Goal: Information Seeking & Learning: Learn about a topic

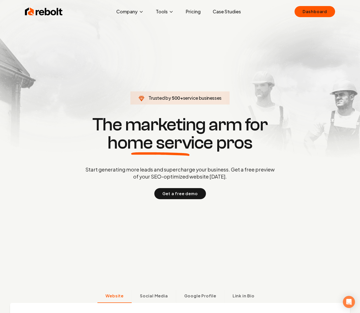
click at [224, 15] on link "Case Studies" at bounding box center [226, 12] width 36 height 10
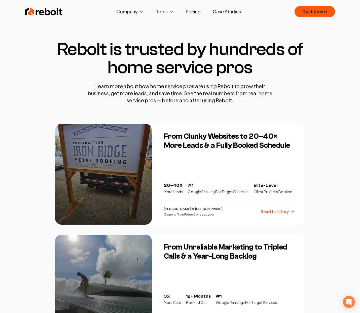
click at [54, 11] on img at bounding box center [44, 12] width 38 height 10
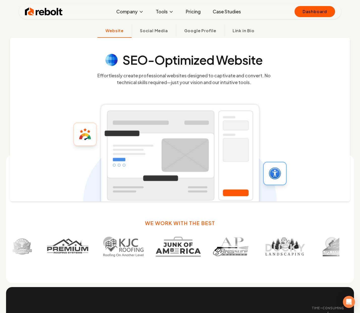
scroll to position [265, 0]
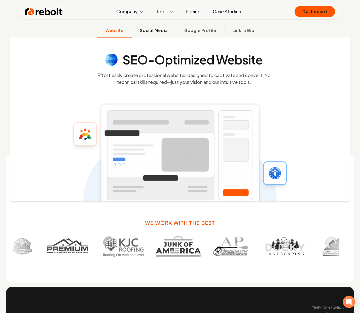
click at [162, 30] on span "Social Media" at bounding box center [154, 30] width 28 height 6
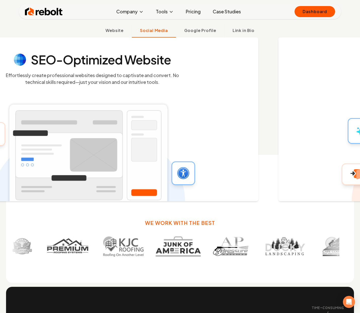
scroll to position [265, 0]
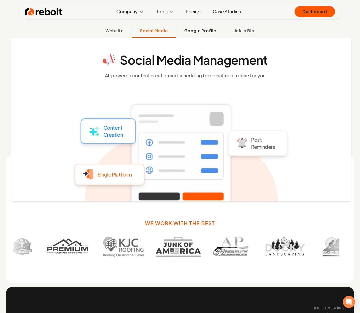
click at [200, 33] on span "Google Profile" at bounding box center [200, 31] width 32 height 6
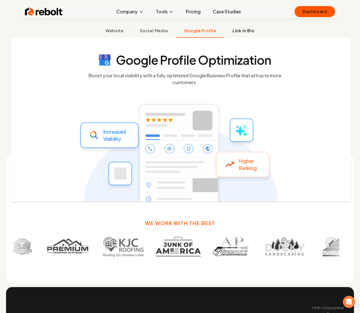
click at [245, 34] on button "Link in Bio" at bounding box center [243, 31] width 38 height 13
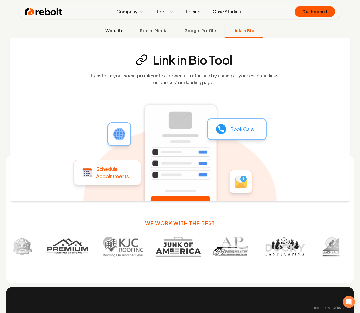
click at [123, 32] on span "Website" at bounding box center [114, 31] width 18 height 6
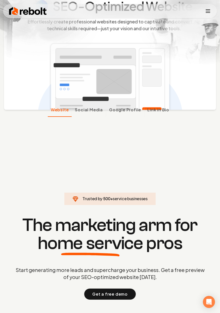
scroll to position [0, 0]
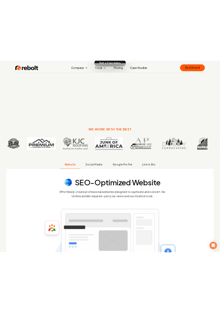
scroll to position [70, 0]
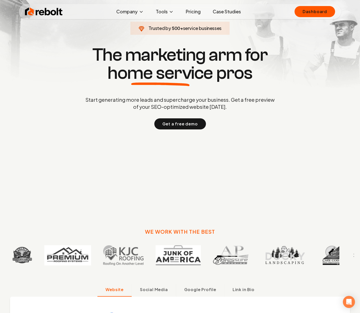
click at [220, 157] on section "Trusted by 500 + service businesses The marketing arm for home service pros Sta…" at bounding box center [179, 86] width 249 height 281
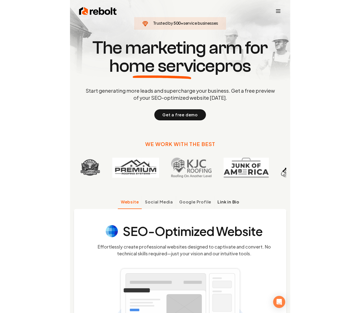
scroll to position [0, 0]
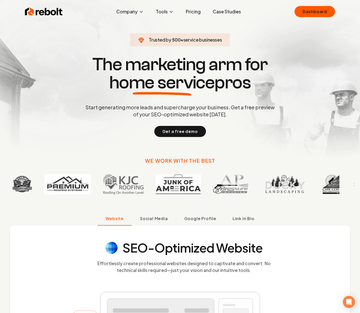
click at [220, 162] on div "We work with the best" at bounding box center [180, 188] width 348 height 63
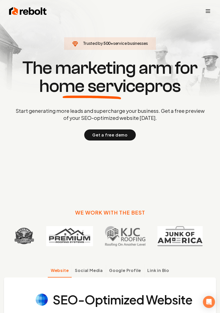
click at [170, 59] on h1 "The marketing arm for home service pros" at bounding box center [110, 77] width 212 height 36
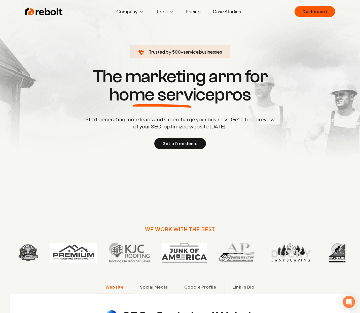
click at [220, 169] on section "Trusted by 500 + service businesses The marketing arm for home service pros Sta…" at bounding box center [179, 98] width 249 height 165
